Goal: Information Seeking & Learning: Learn about a topic

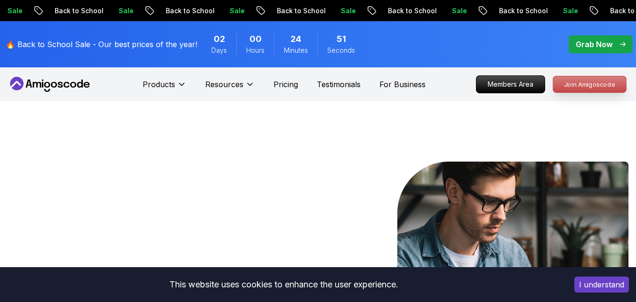
click at [583, 85] on p "Join Amigoscode" at bounding box center [589, 84] width 73 height 16
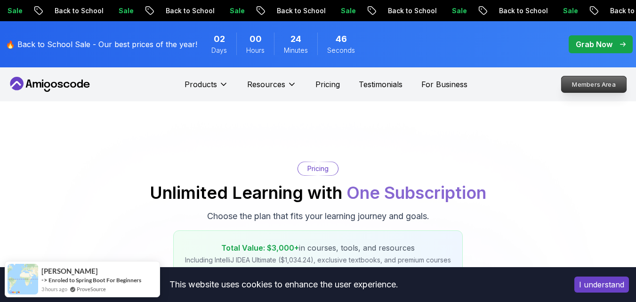
click at [603, 83] on p "Members Area" at bounding box center [593, 84] width 65 height 16
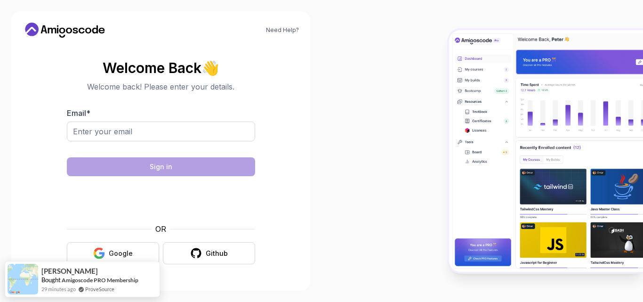
click at [104, 255] on icon "button" at bounding box center [102, 254] width 6 height 5
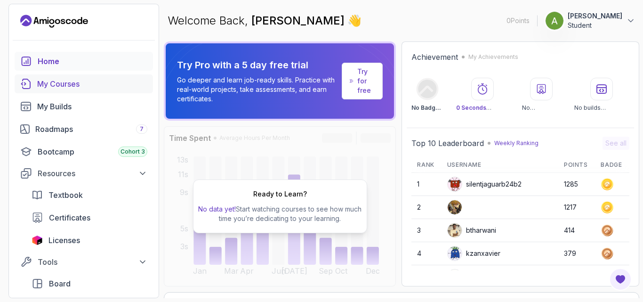
click at [88, 90] on link "My Courses" at bounding box center [84, 83] width 138 height 19
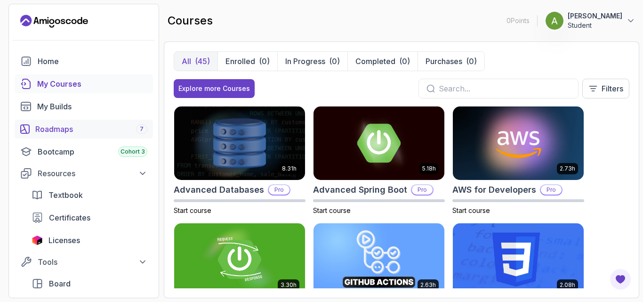
click at [70, 129] on div "Roadmaps 7" at bounding box center [91, 128] width 112 height 11
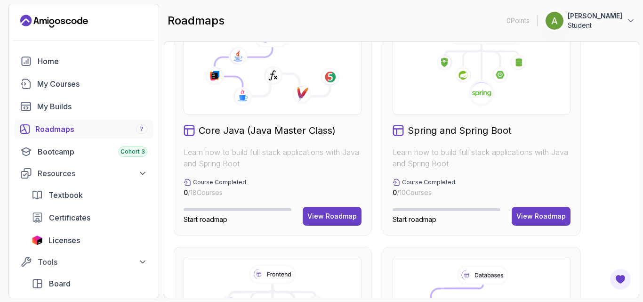
scroll to position [301, 0]
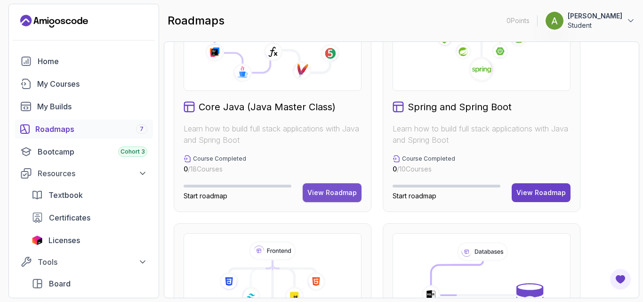
click at [335, 192] on div "View Roadmap" at bounding box center [331, 192] width 49 height 9
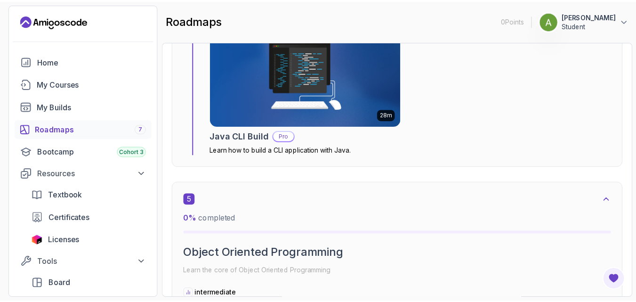
scroll to position [1557, 0]
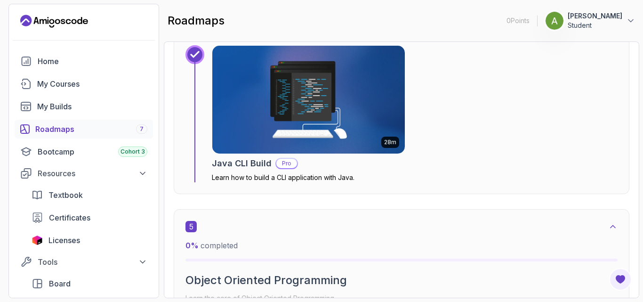
click at [324, 125] on img at bounding box center [309, 99] width 202 height 113
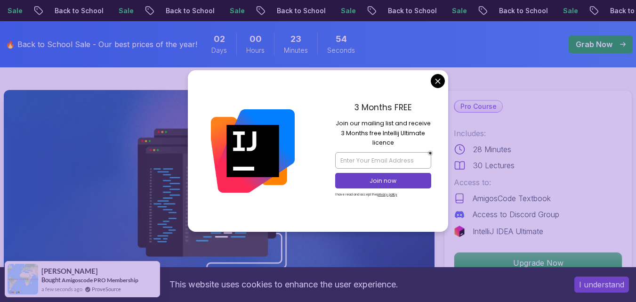
scroll to position [33, 0]
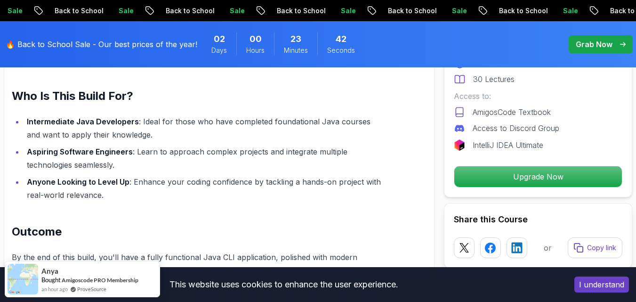
scroll to position [840, 0]
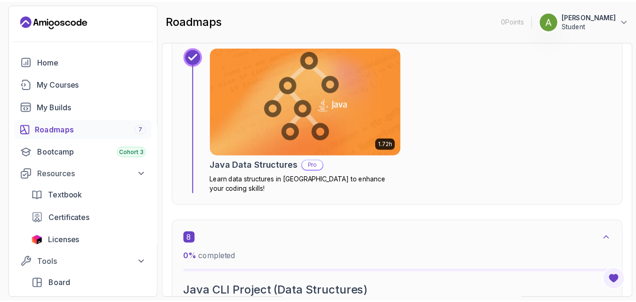
scroll to position [2642, 0]
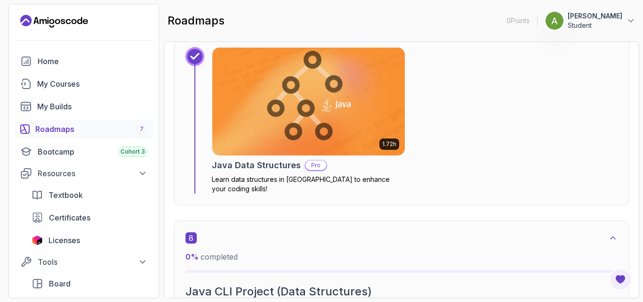
click at [300, 70] on img at bounding box center [309, 101] width 202 height 113
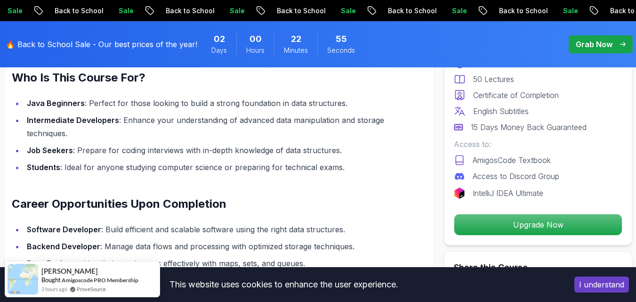
scroll to position [925, 0]
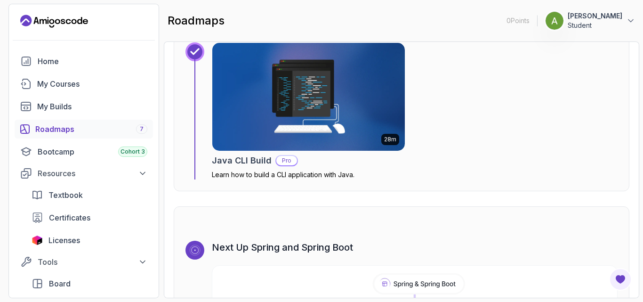
scroll to position [5861, 0]
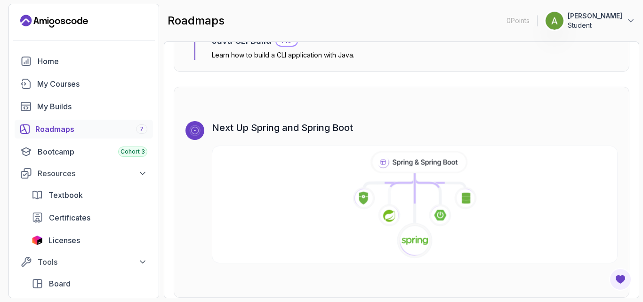
click at [418, 235] on image at bounding box center [414, 240] width 27 height 11
